Goal: Task Accomplishment & Management: Manage account settings

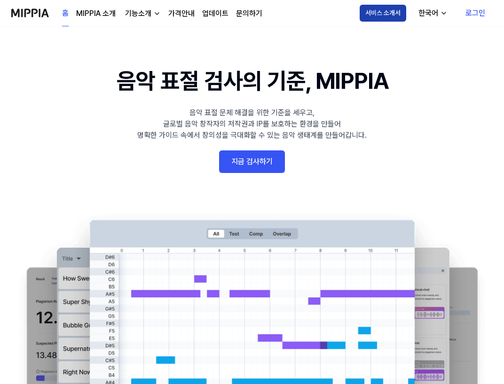
click at [371, 11] on button "서비스 소개서" at bounding box center [382, 13] width 47 height 17
click at [486, 13] on link "로그인" at bounding box center [475, 13] width 35 height 26
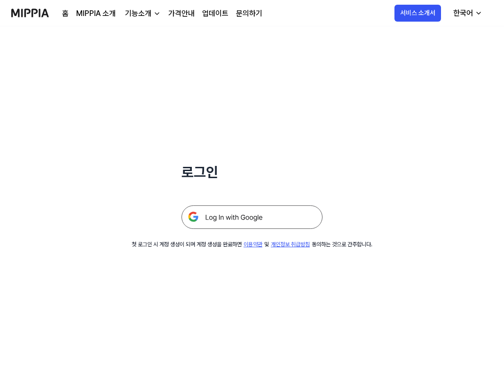
click at [237, 225] on img at bounding box center [251, 216] width 141 height 23
click at [229, 224] on img at bounding box center [251, 216] width 141 height 23
